Goal: Task Accomplishment & Management: Manage account settings

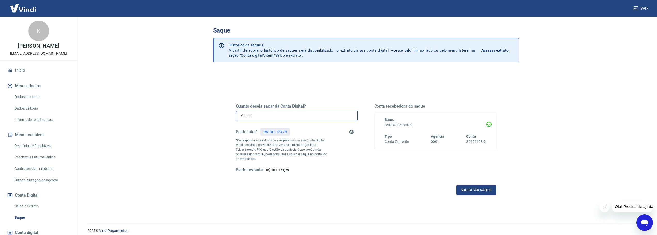
drag, startPoint x: 256, startPoint y: 115, endPoint x: 224, endPoint y: 112, distance: 32.2
click at [221, 113] on div "Quanto deseja sacar da Conta Digital? R$ 0,00 ​ Saldo total*: R$ 101.173,79 *Co…" at bounding box center [366, 163] width 306 height 185
type input "R$ 101.170,00"
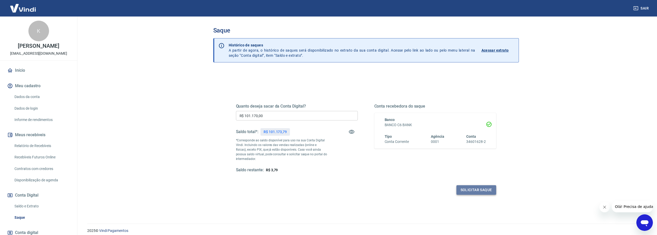
click at [477, 194] on button "Solicitar saque" at bounding box center [476, 190] width 40 height 10
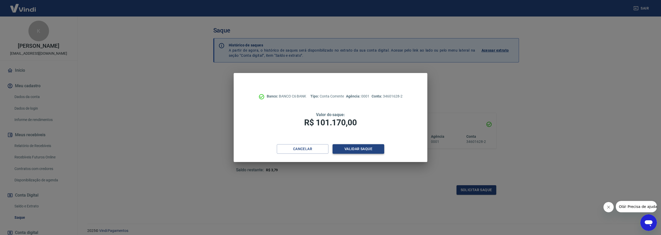
click at [359, 145] on button "Validar saque" at bounding box center [359, 149] width 52 height 10
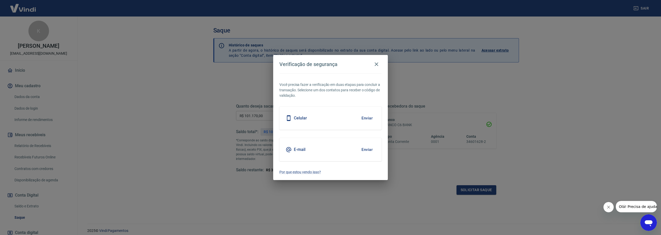
click at [367, 120] on button "Enviar" at bounding box center [367, 118] width 17 height 11
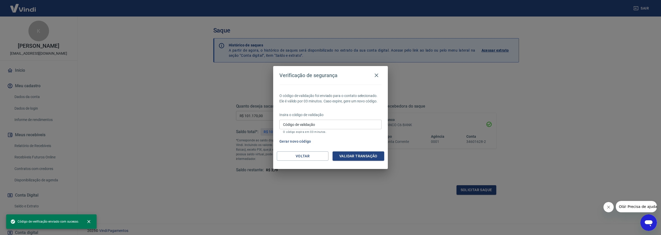
click at [310, 122] on div "Código de validação Código de validação O código expira em 03 minutos." at bounding box center [330, 127] width 102 height 14
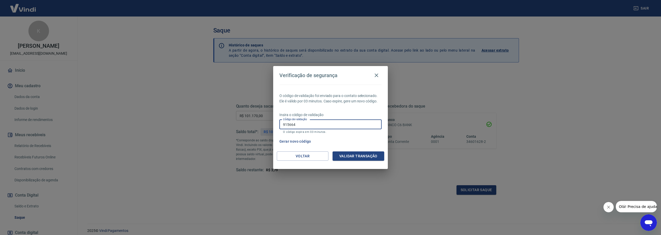
type input "915664"
click at [347, 156] on button "Validar transação" at bounding box center [359, 157] width 52 height 10
